Goal: Communication & Community: Answer question/provide support

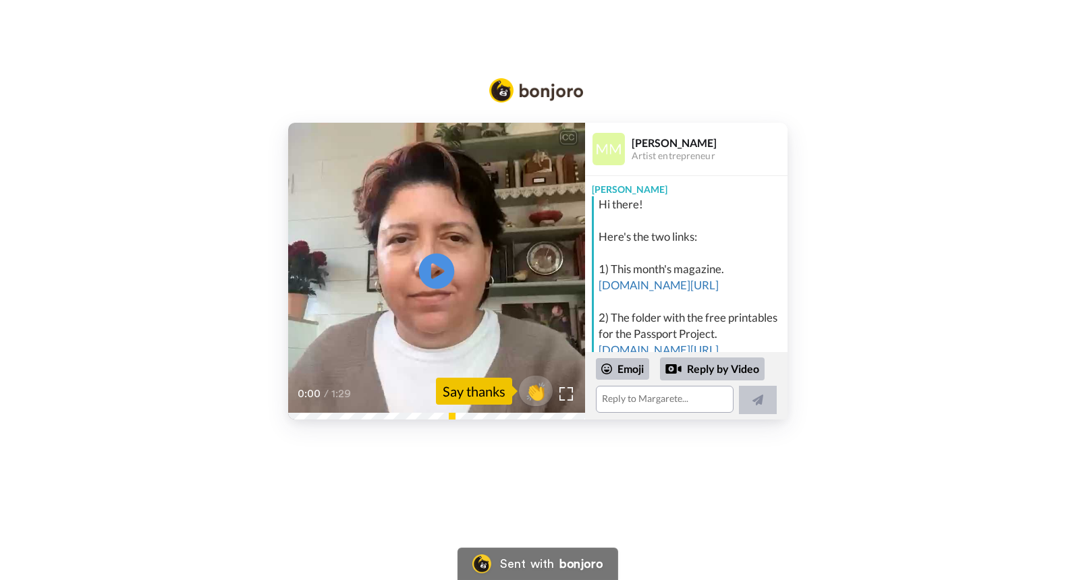
click at [431, 275] on icon at bounding box center [436, 272] width 36 height 36
click at [647, 285] on link "[DOMAIN_NAME][URL]" at bounding box center [659, 285] width 120 height 14
click at [642, 285] on link "[DOMAIN_NAME][URL]" at bounding box center [659, 285] width 120 height 14
click at [643, 397] on textarea at bounding box center [665, 399] width 138 height 27
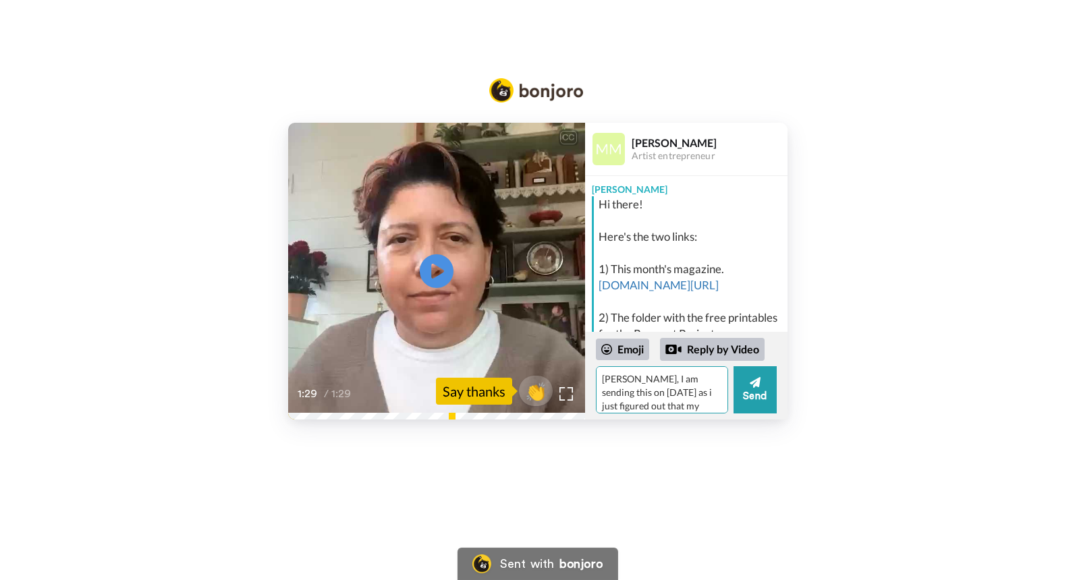
scroll to position [12, 0]
click at [690, 405] on textarea "[PERSON_NAME], I am sending this on [DATE] as i just figured out that my email …" at bounding box center [662, 389] width 132 height 47
click at [688, 406] on textarea "[PERSON_NAME], I am sending this on [DATE] as i just figured out that my email …" at bounding box center [662, 389] width 132 height 47
click at [679, 406] on textarea "[PERSON_NAME], I am sending this on [DATE] as i just figured out that my email …" at bounding box center [662, 389] width 132 height 47
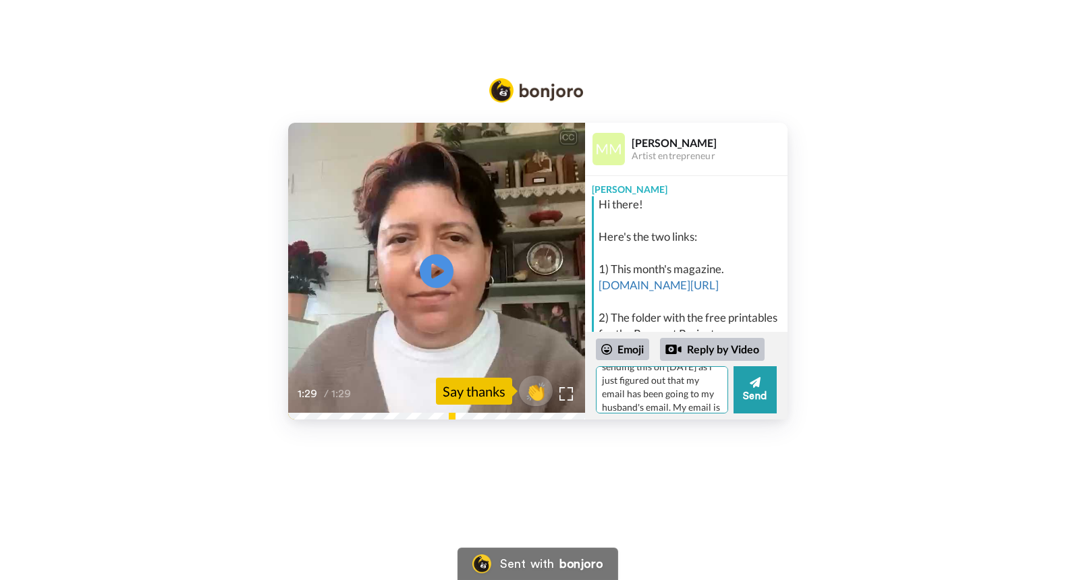
scroll to position [39, 0]
click at [669, 393] on textarea "[PERSON_NAME], I am sending this on [DATE] as i just figured out that my email …" at bounding box center [662, 389] width 132 height 47
click at [704, 408] on textarea "[PERSON_NAME], I am sending this on [DATE] as i just figured out that my email …" at bounding box center [662, 389] width 132 height 47
click at [706, 402] on textarea "[PERSON_NAME], I am sending this on [DATE] as i just figured out that my email …" at bounding box center [662, 389] width 132 height 47
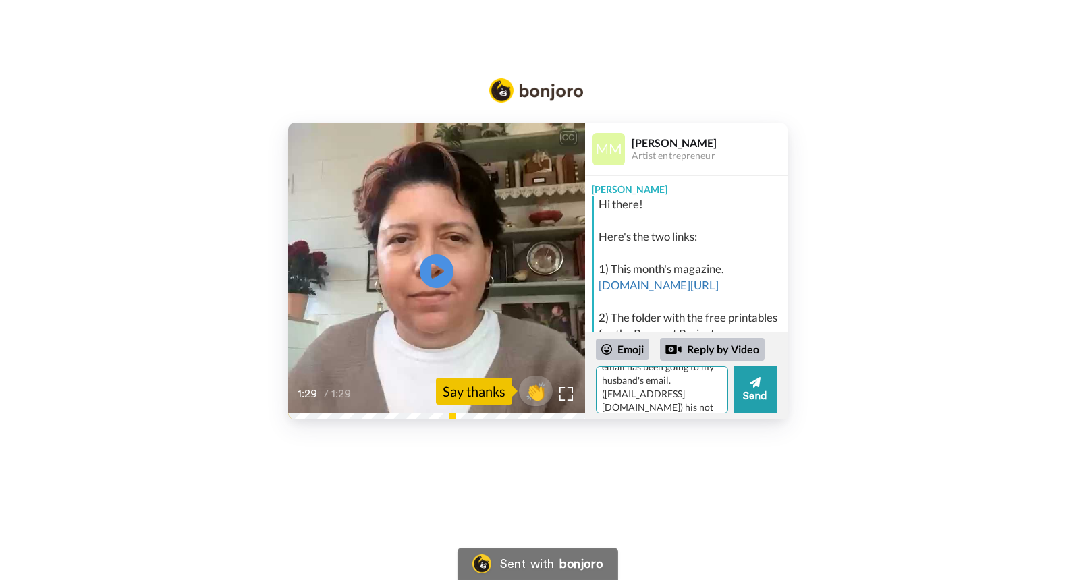
scroll to position [73, 0]
click at [704, 402] on textarea "[PERSON_NAME], I am sending this on [DATE] as i just figured out that my email …" at bounding box center [662, 389] width 132 height 47
click at [630, 404] on textarea "[PERSON_NAME], I am sending this on [DATE] as i just figured out that my email …" at bounding box center [662, 389] width 132 height 47
type textarea "[PERSON_NAME], I am sending this on [DATE] as i just figured out that my email …"
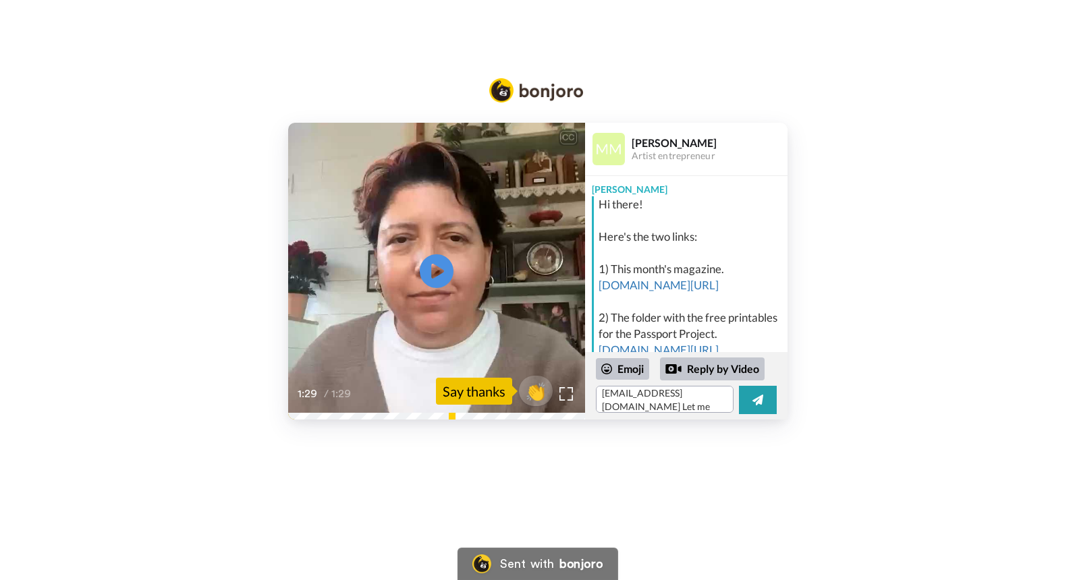
click at [798, 339] on div "CC Play/Pause 1:29 / 1:29 👏 Say thanks [PERSON_NAME] Artist entrepreneur [PERSO…" at bounding box center [537, 271] width 1075 height 297
click at [717, 415] on div "Emoji Reply by Video [PERSON_NAME], I am sending this on [DATE] as i just figur…" at bounding box center [686, 385] width 202 height 67
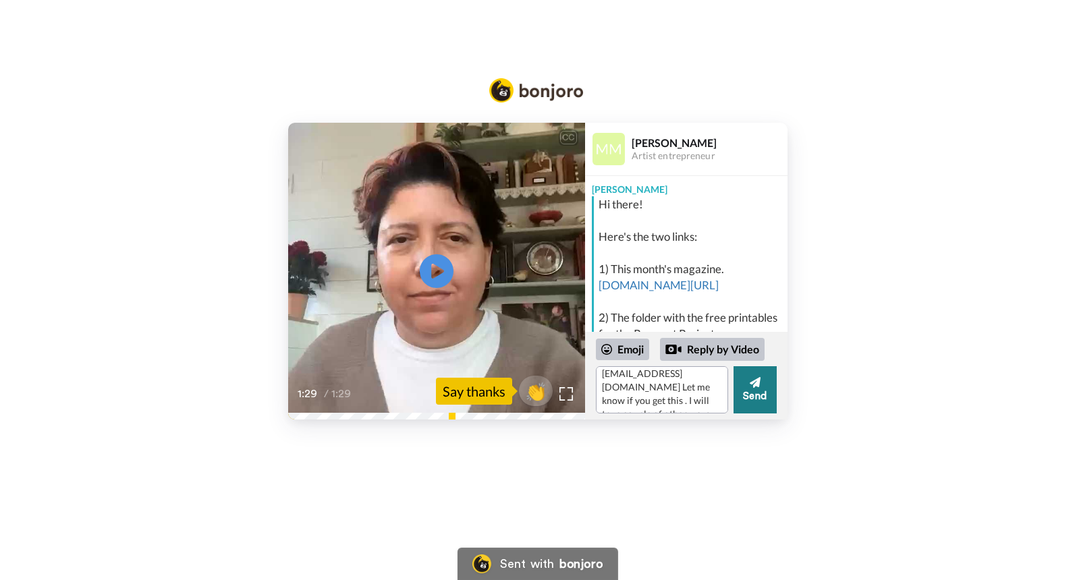
click at [758, 390] on button "Send" at bounding box center [755, 389] width 43 height 47
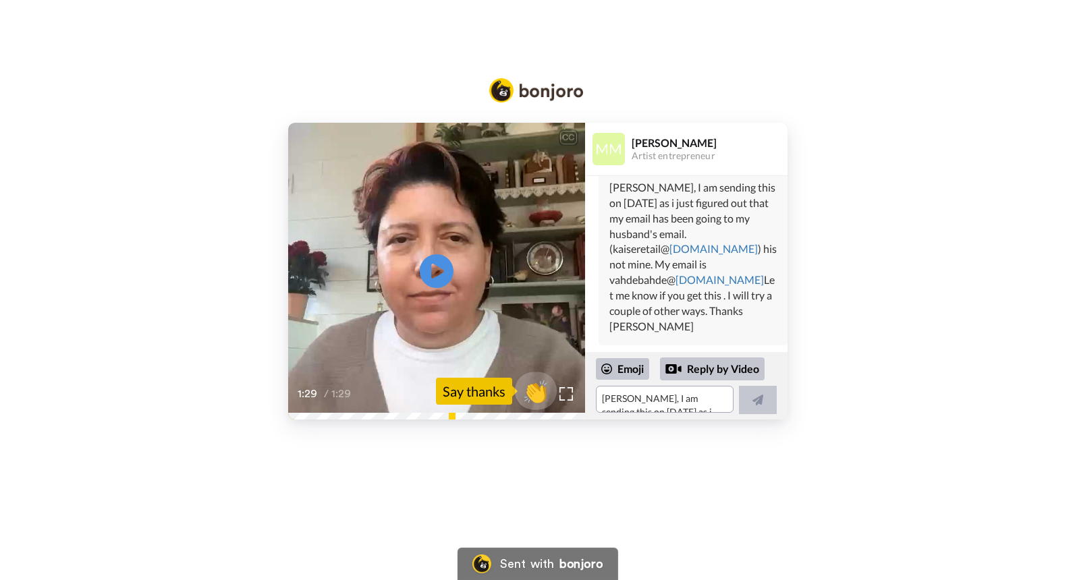
scroll to position [335, 0]
click at [517, 391] on span "👏" at bounding box center [535, 391] width 43 height 27
